Goal: Find contact information: Find contact information

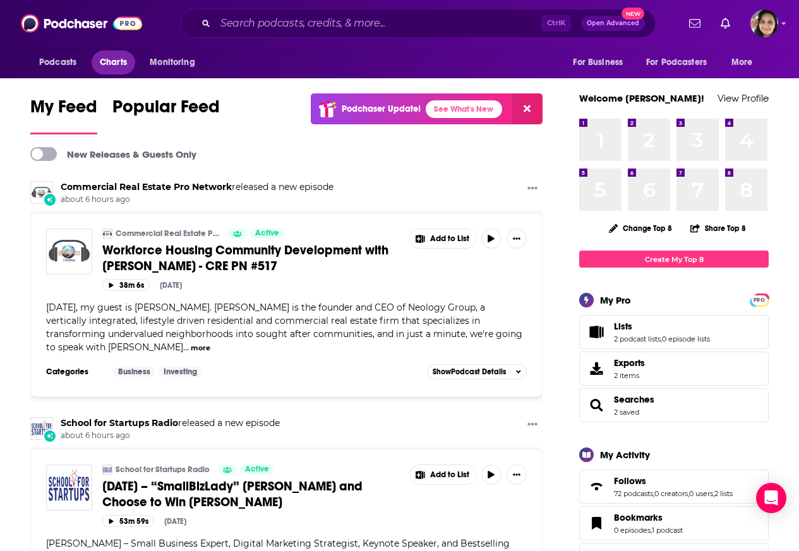
click at [92, 63] on link "Charts" at bounding box center [113, 63] width 43 height 24
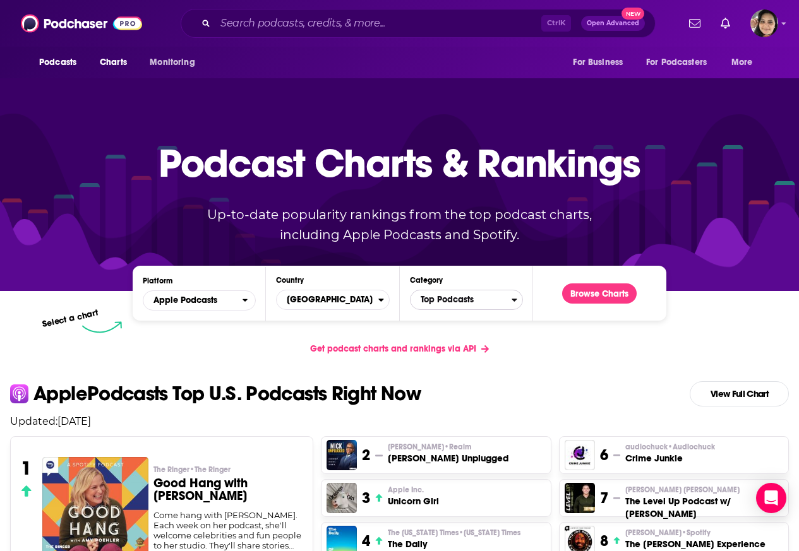
click at [448, 299] on span "Top Podcasts" at bounding box center [460, 299] width 101 height 21
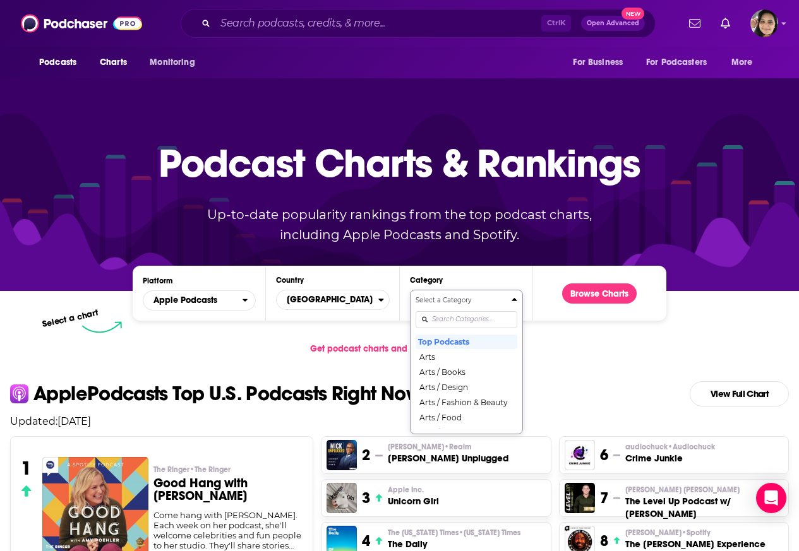
click at [455, 321] on input "Categories" at bounding box center [466, 319] width 102 height 17
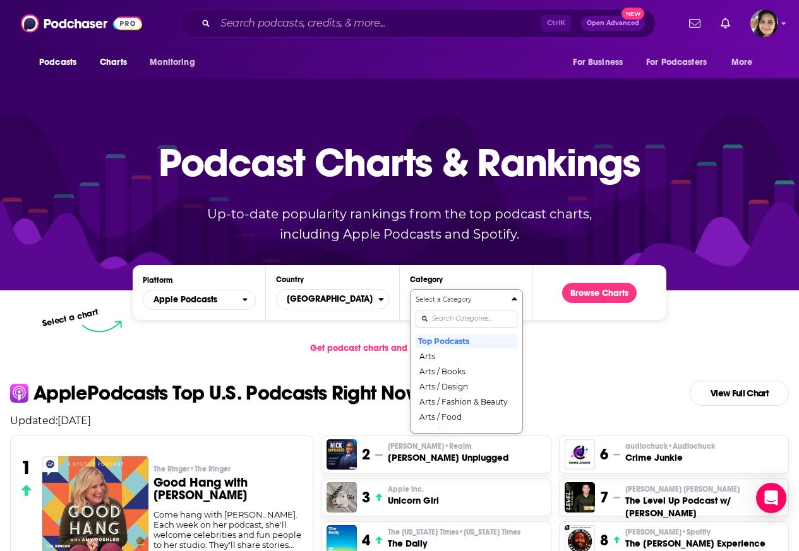
paste input "religion"
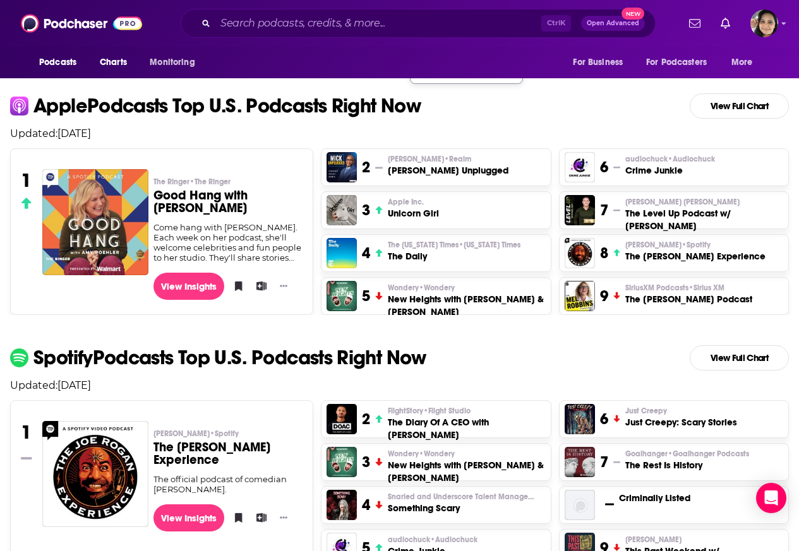
scroll to position [348, 0]
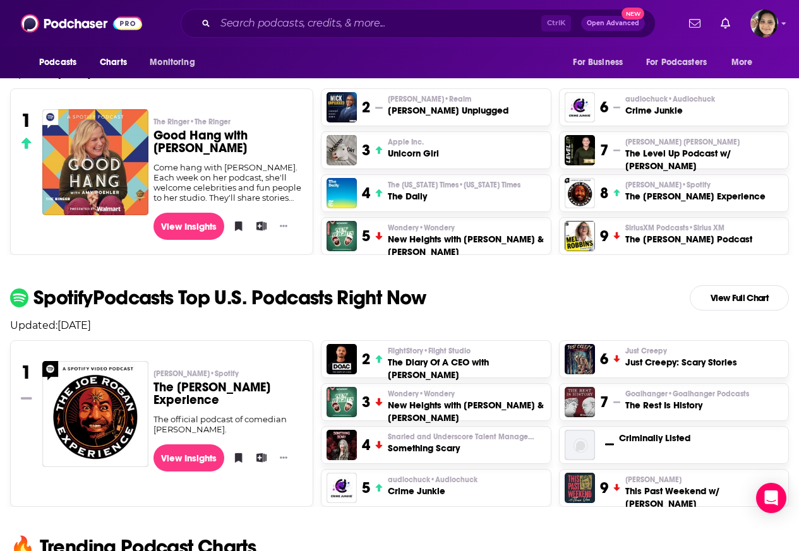
type input "religion"
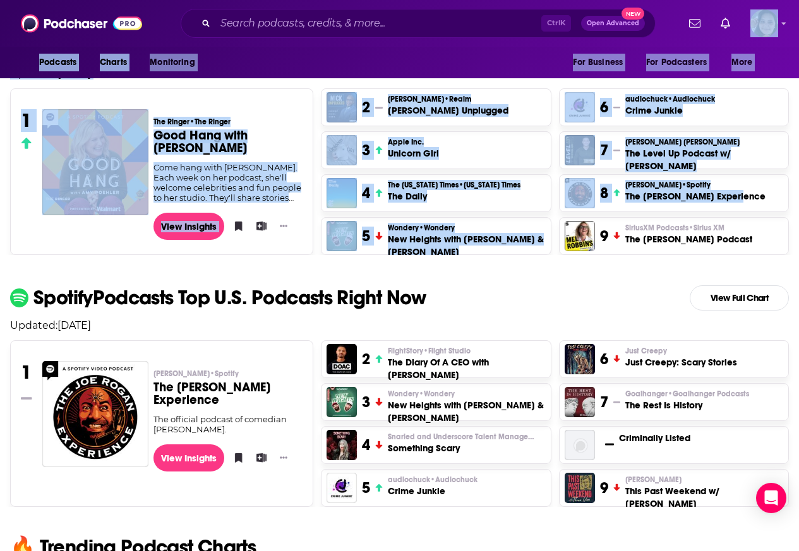
click at [604, 23] on span "Open Advanced" at bounding box center [613, 23] width 52 height 6
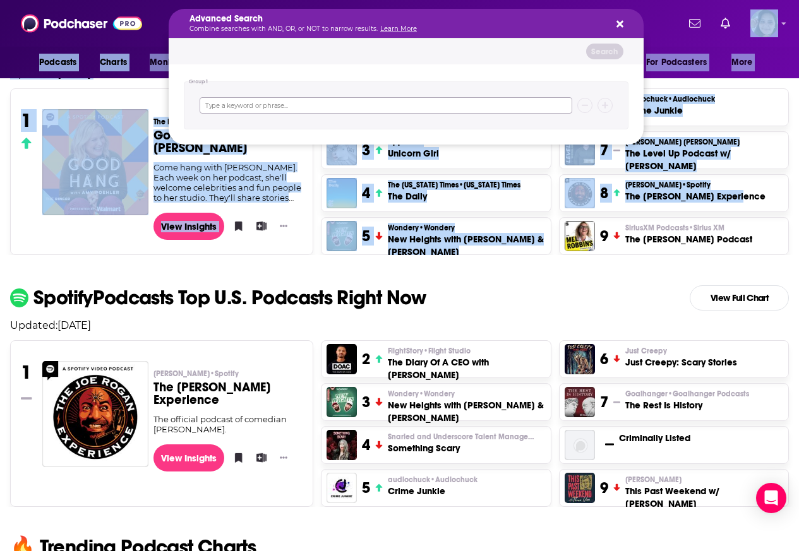
click at [219, 107] on input "Search podcasts, credits, & more..." at bounding box center [386, 105] width 372 height 16
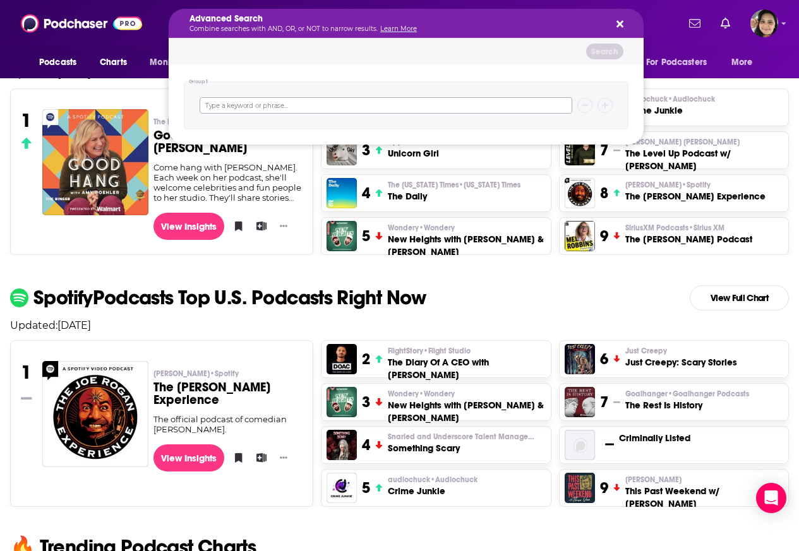
paste input "christian"
type input "christian"
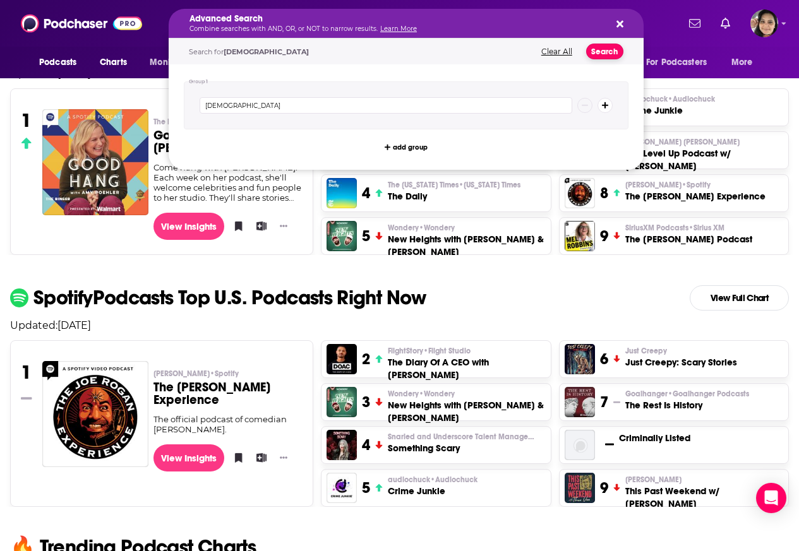
click at [593, 51] on button "Search" at bounding box center [604, 52] width 37 height 16
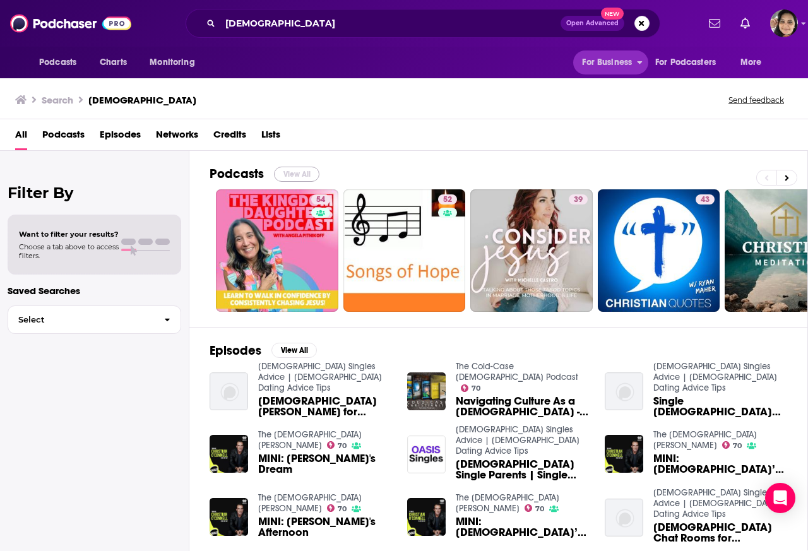
click at [285, 174] on button "View All" at bounding box center [296, 174] width 45 height 15
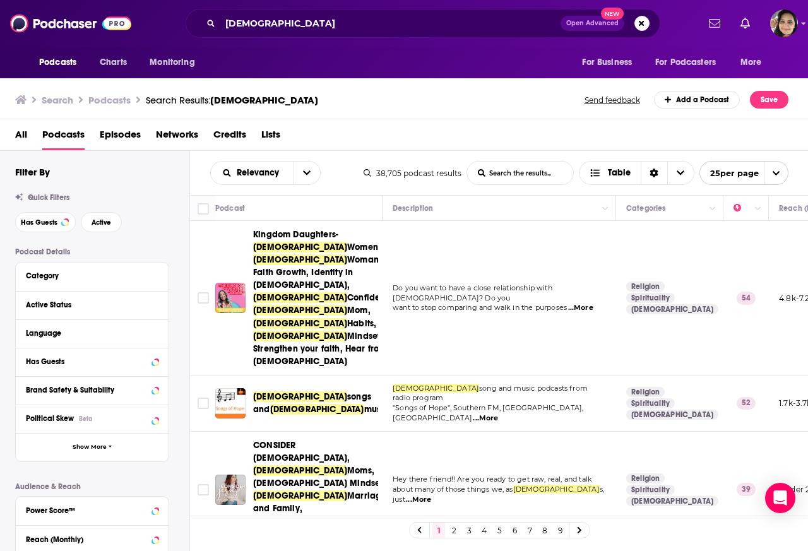
click at [49, 277] on div "Category" at bounding box center [88, 275] width 124 height 9
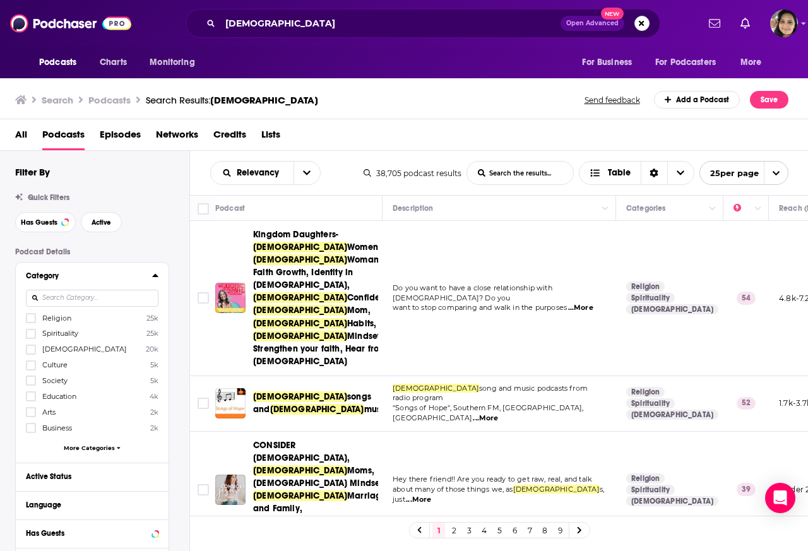
click at [140, 283] on button "Category" at bounding box center [89, 276] width 126 height 16
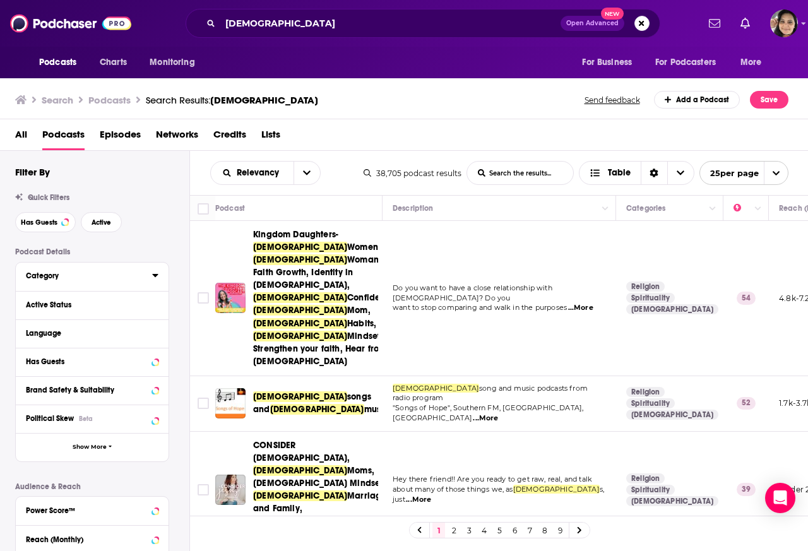
click at [140, 275] on div "Category" at bounding box center [85, 275] width 118 height 9
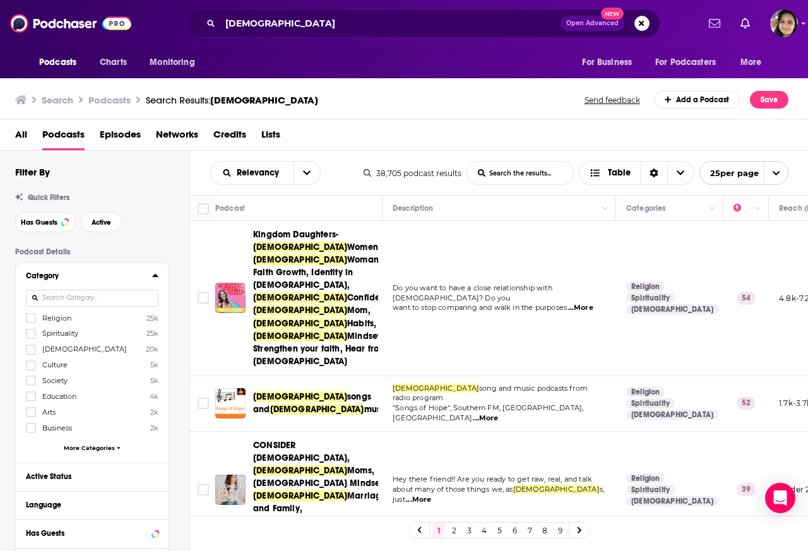
click at [61, 351] on span "[DEMOGRAPHIC_DATA]" at bounding box center [84, 349] width 85 height 9
click at [31, 354] on input "multiSelectOption-christianity-2" at bounding box center [31, 354] width 0 height 0
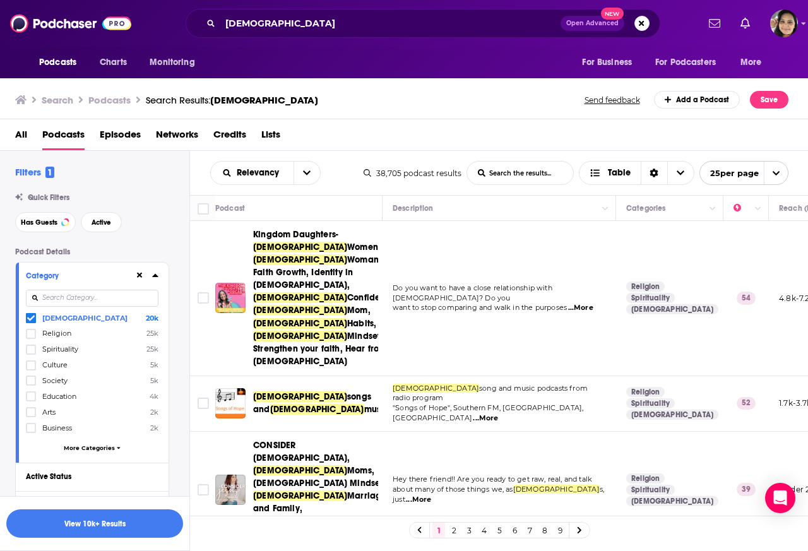
click at [16, 352] on div at bounding box center [17, 363] width 3 height 200
click at [39, 321] on label "Christianity 20k" at bounding box center [92, 318] width 133 height 11
click at [31, 321] on input "multiSelectOption-christianity-0" at bounding box center [31, 321] width 0 height 0
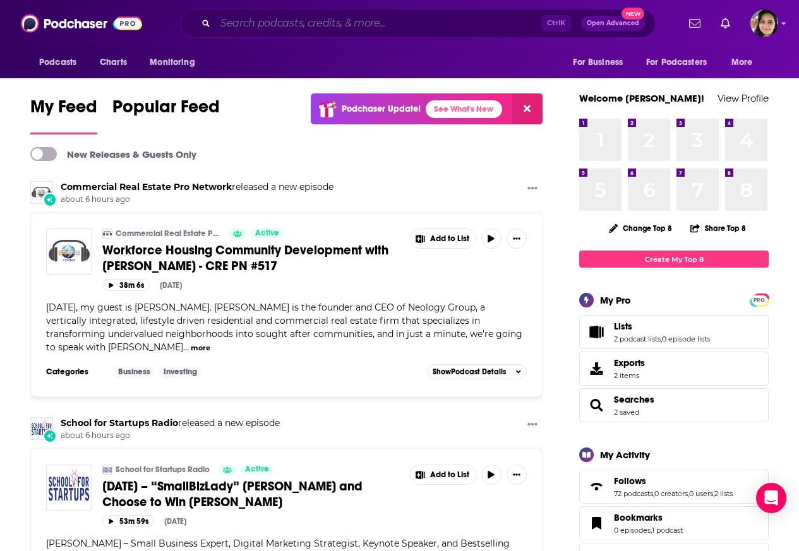
click at [249, 25] on input "Search podcasts, credits, & more..." at bounding box center [378, 23] width 326 height 20
paste input "The Narrow Path with Steve Gregg"
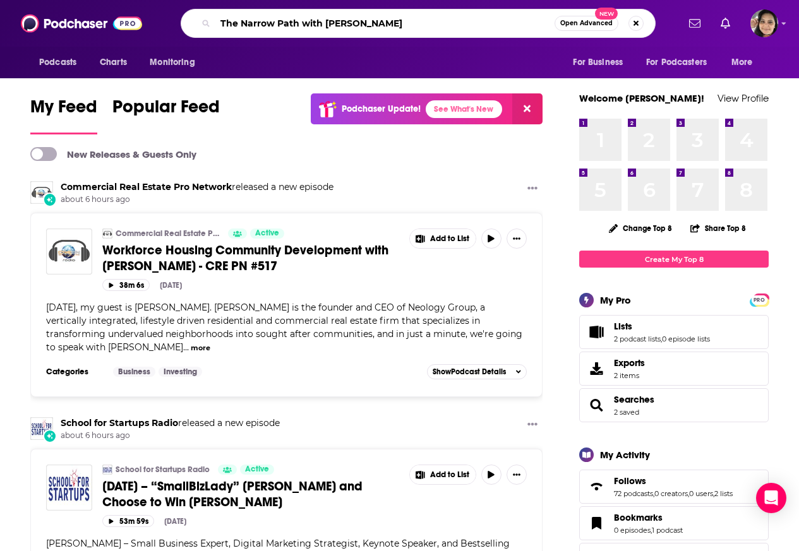
type input "The Narrow Path with Steve Gregg"
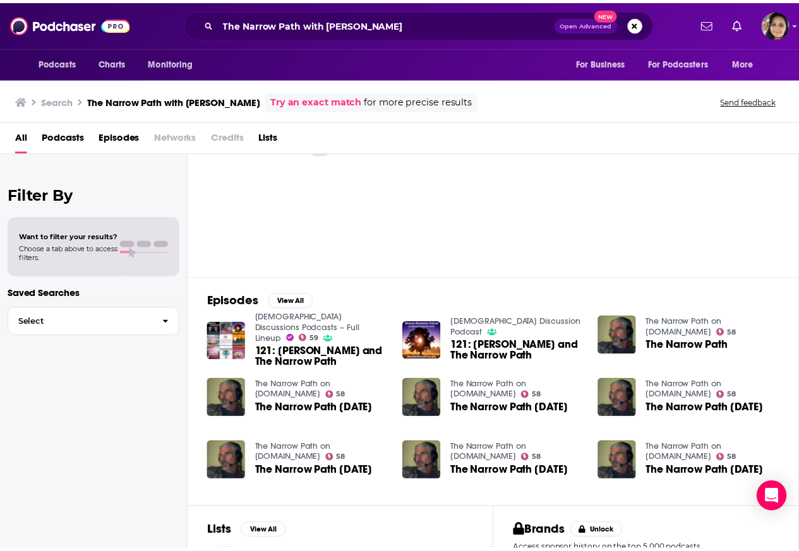
scroll to position [158, 0]
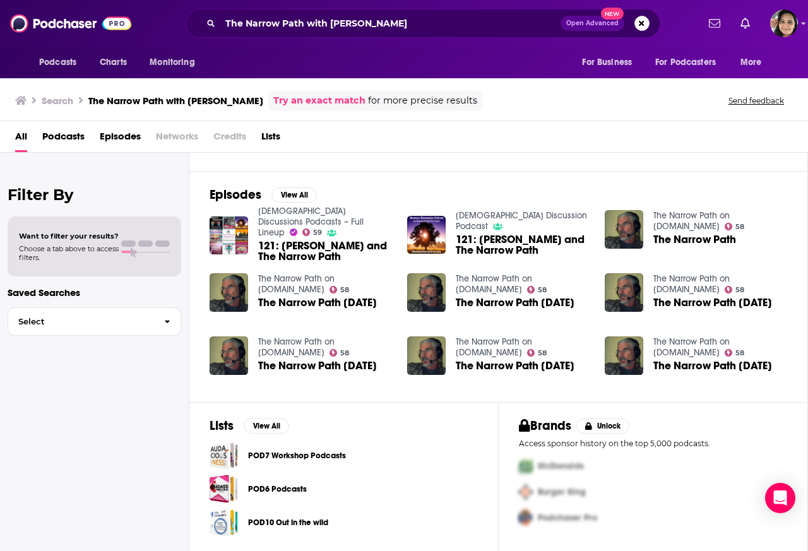
click at [64, 139] on span "Podcasts" at bounding box center [63, 139] width 42 height 26
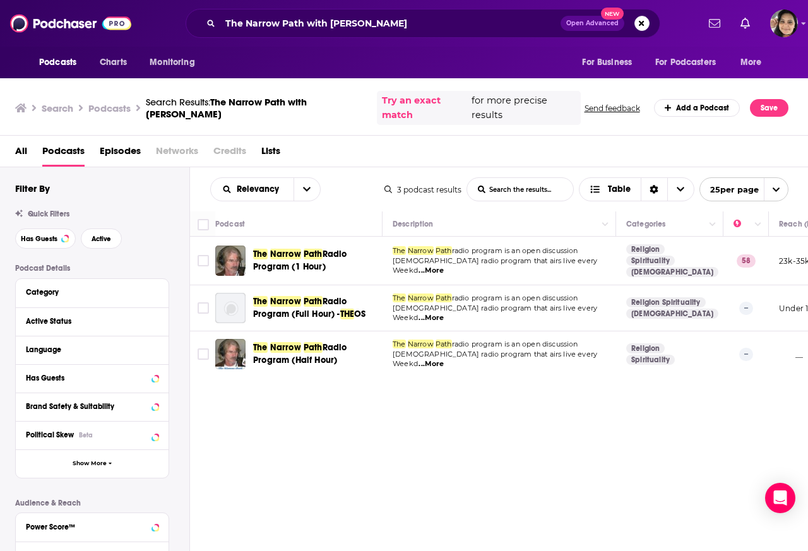
click at [282, 256] on span "Narrow" at bounding box center [285, 254] width 31 height 11
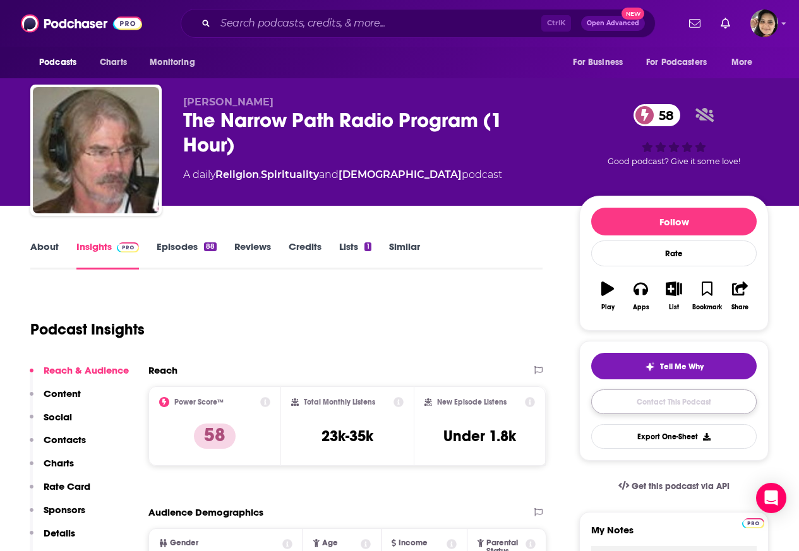
click at [653, 407] on link "Contact This Podcast" at bounding box center [673, 402] width 165 height 25
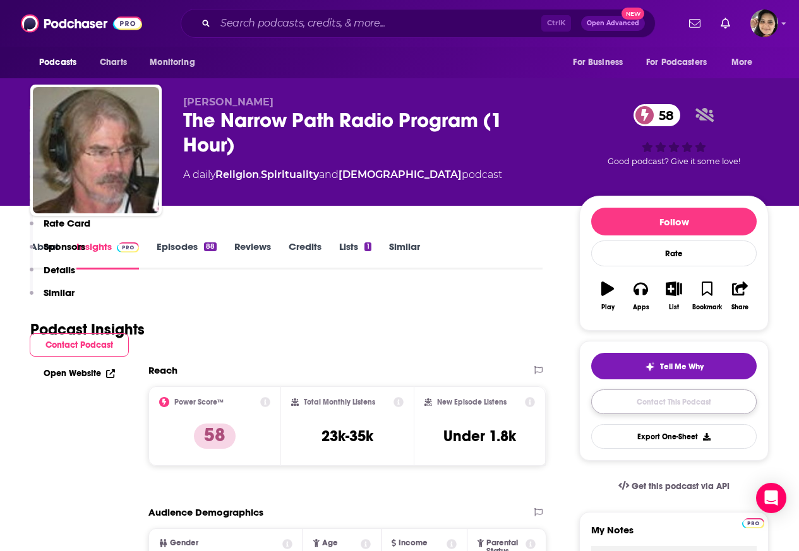
scroll to position [1231, 0]
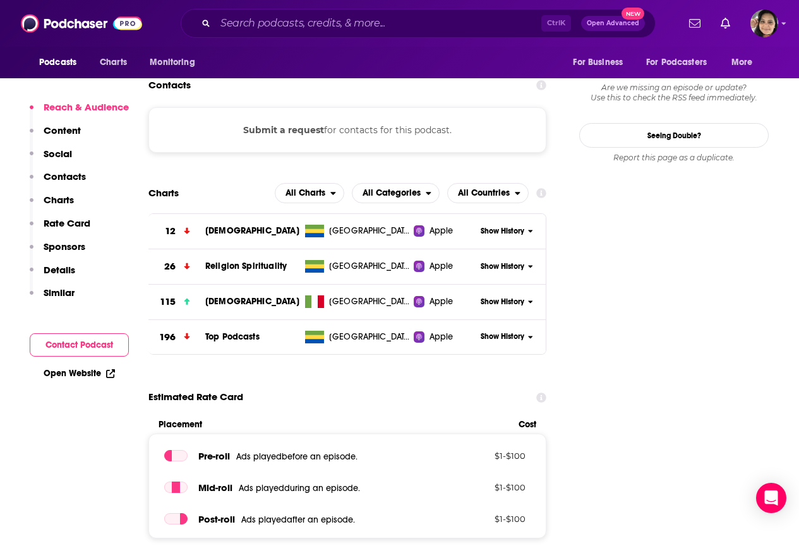
click at [61, 177] on p "Contacts" at bounding box center [65, 176] width 42 height 12
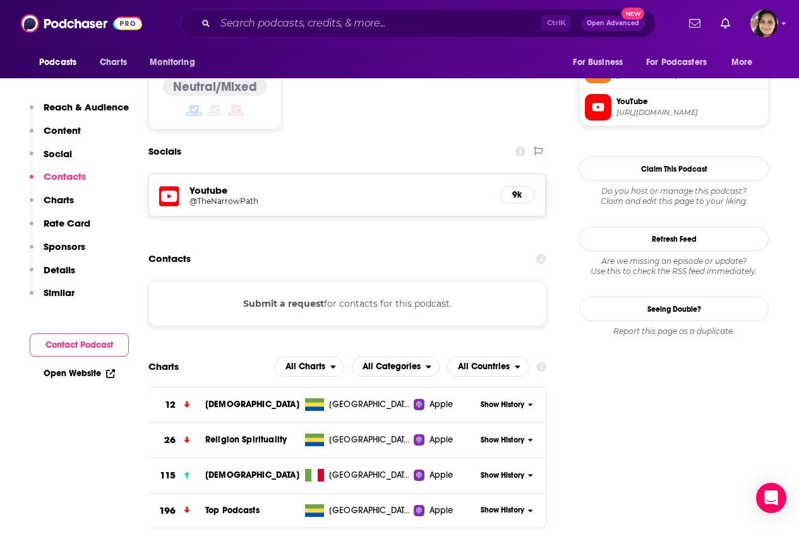
scroll to position [1056, 0]
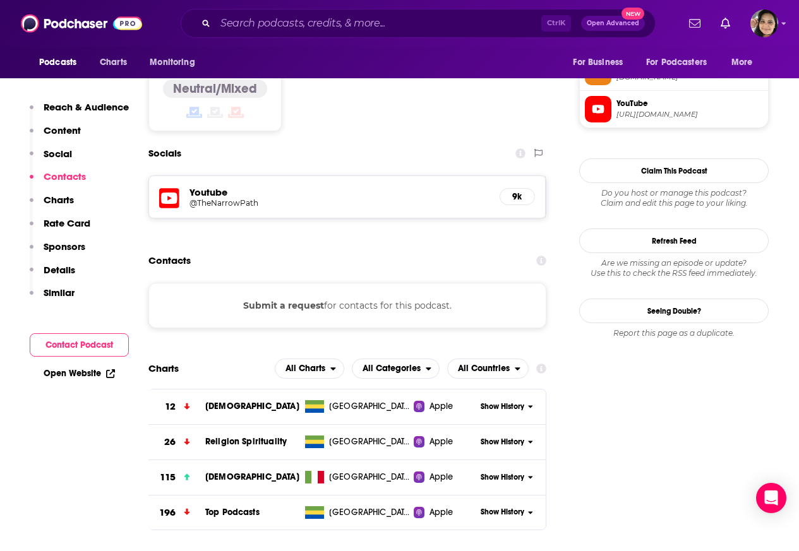
click at [81, 375] on link "Open Website" at bounding box center [79, 373] width 71 height 11
click at [611, 85] on span at bounding box center [598, 72] width 27 height 27
